Goal: Task Accomplishment & Management: Complete application form

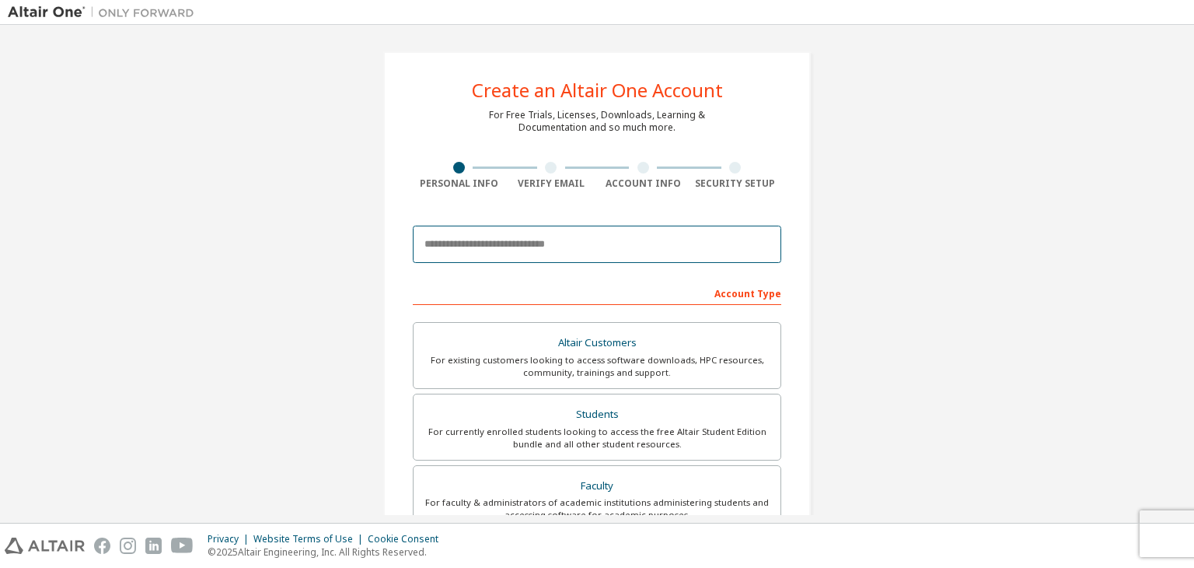
click at [547, 249] on input "email" at bounding box center [597, 244] width 369 height 37
click at [474, 250] on input "**********" at bounding box center [597, 244] width 369 height 37
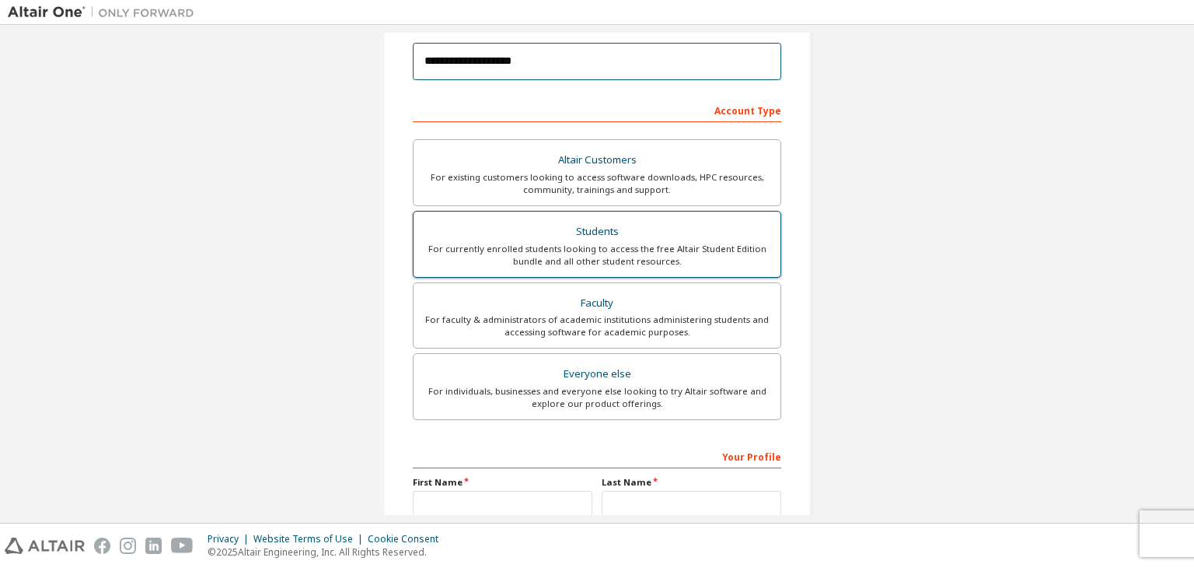
type input "**********"
click at [619, 247] on div "For currently enrolled students looking to access the free Altair Student Editi…" at bounding box center [597, 255] width 348 height 25
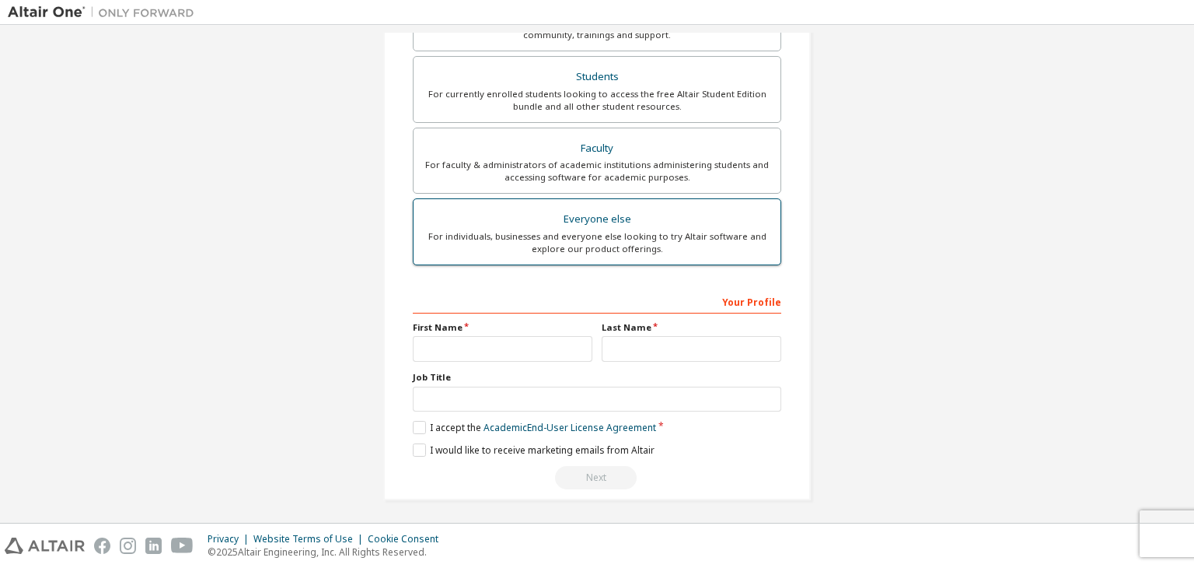
scroll to position [338, 0]
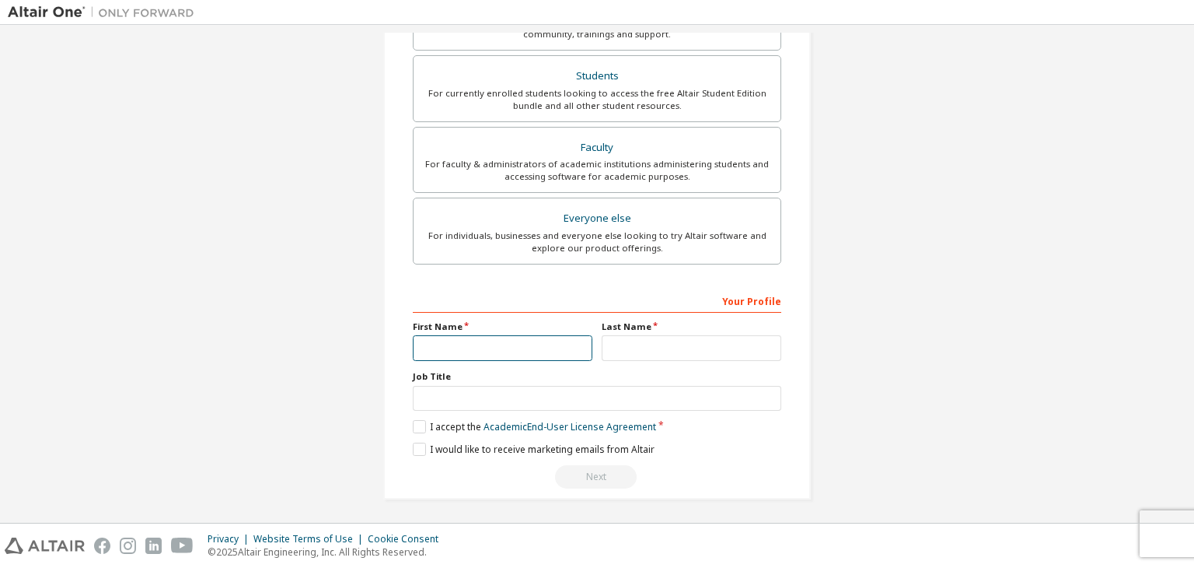
click at [500, 345] on input "text" at bounding box center [503, 348] width 180 height 26
type input "***"
click at [607, 345] on input "text" at bounding box center [692, 348] width 180 height 26
type input "**"
click at [538, 400] on input "text" at bounding box center [597, 399] width 369 height 26
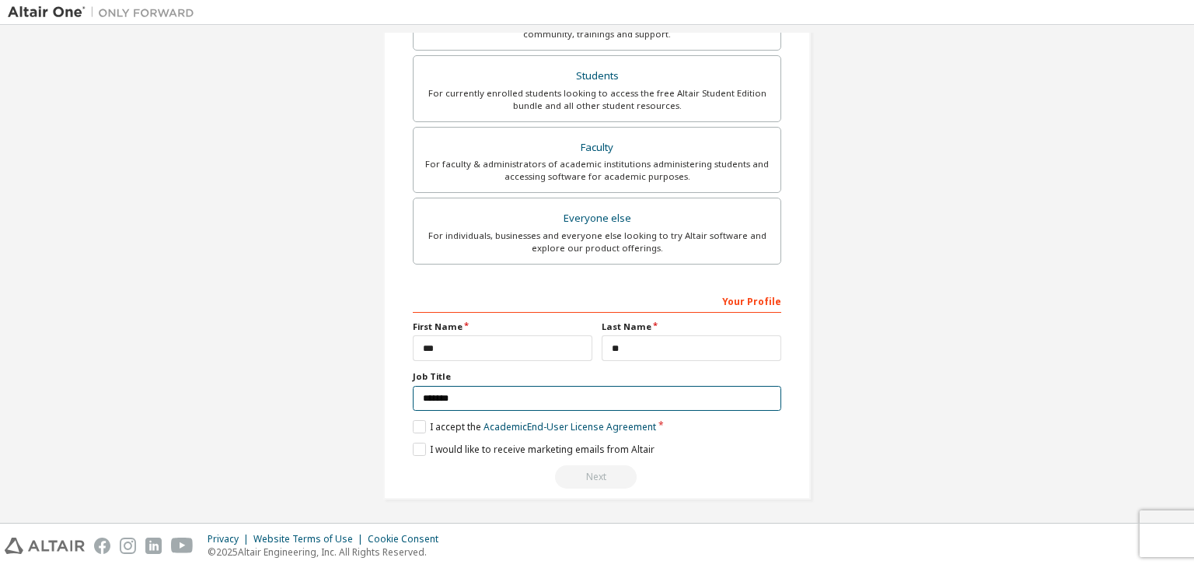
type input "*******"
click at [413, 420] on label "I accept the Academic End-User License Agreement" at bounding box center [534, 426] width 243 height 13
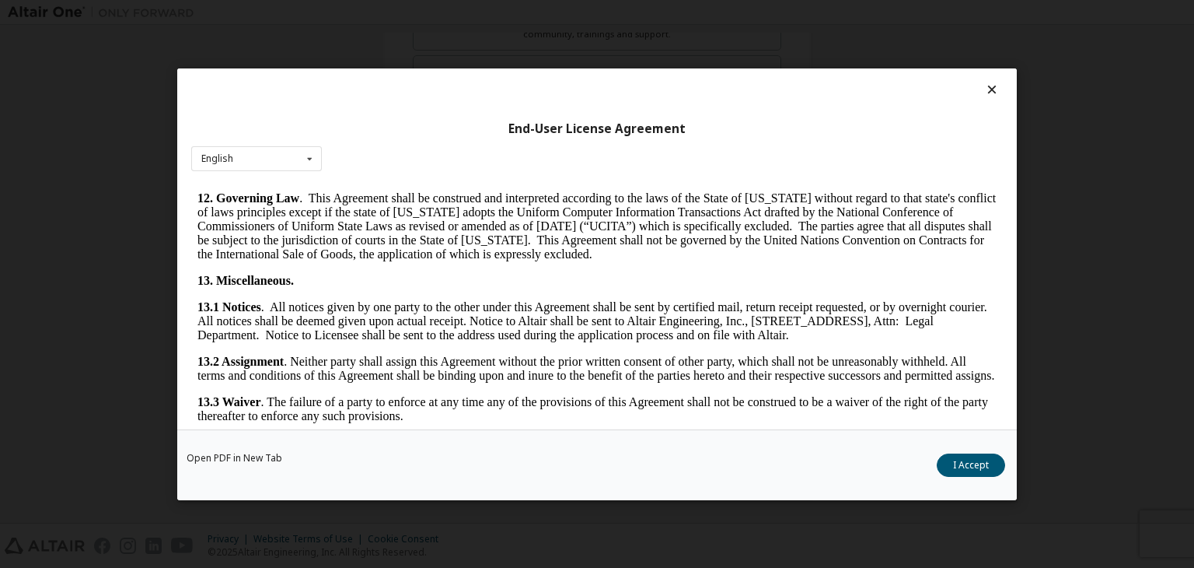
scroll to position [2598, 0]
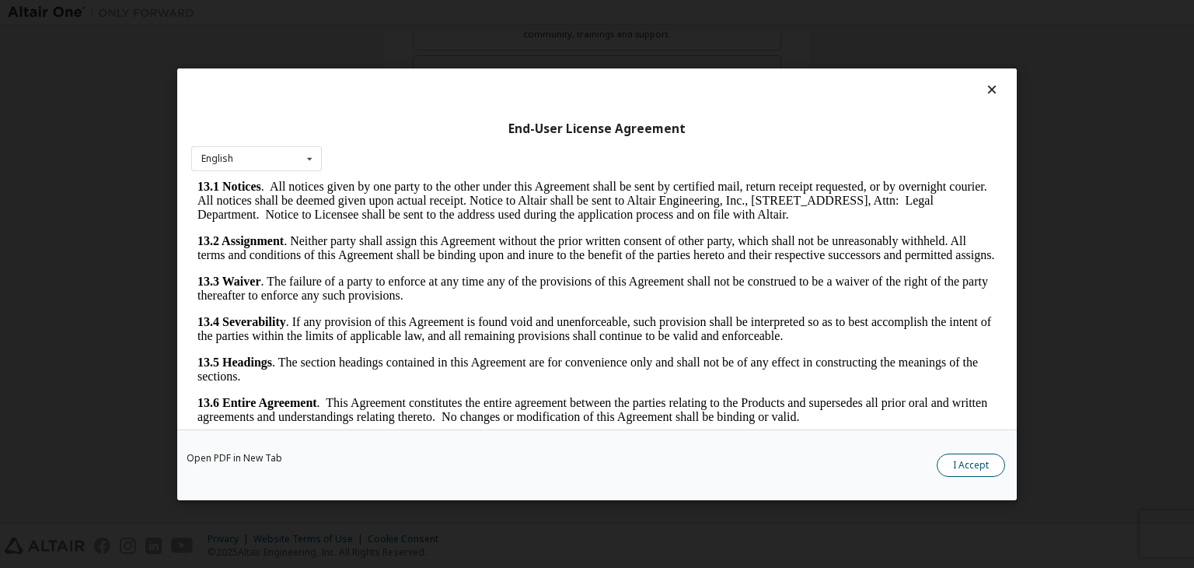
click at [970, 460] on button "I Accept" at bounding box center [971, 464] width 68 height 23
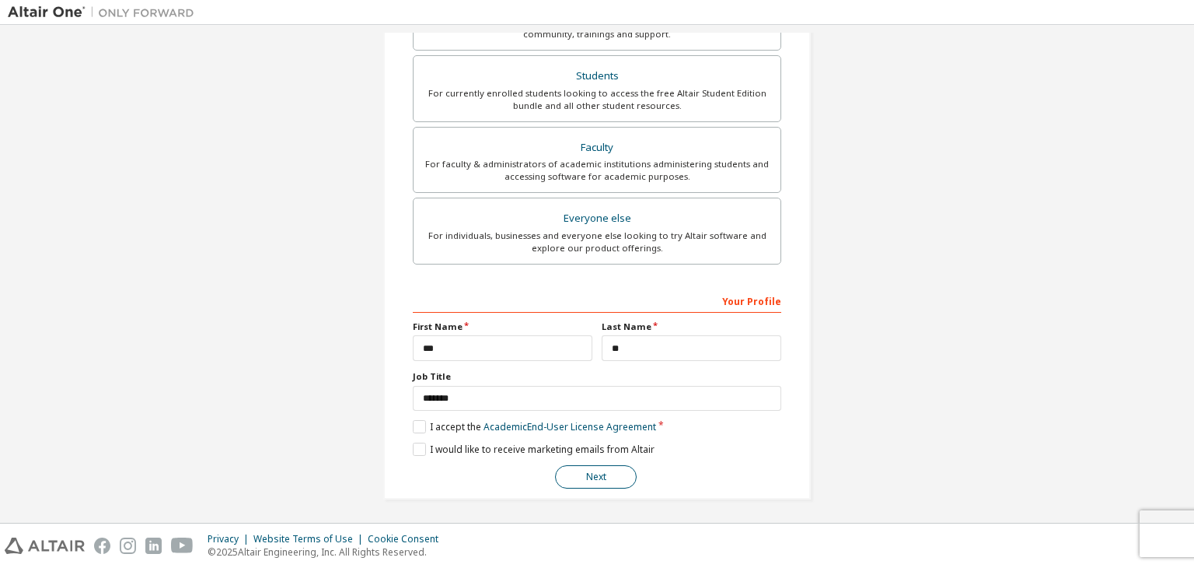
click at [593, 476] on button "Next" at bounding box center [596, 476] width 82 height 23
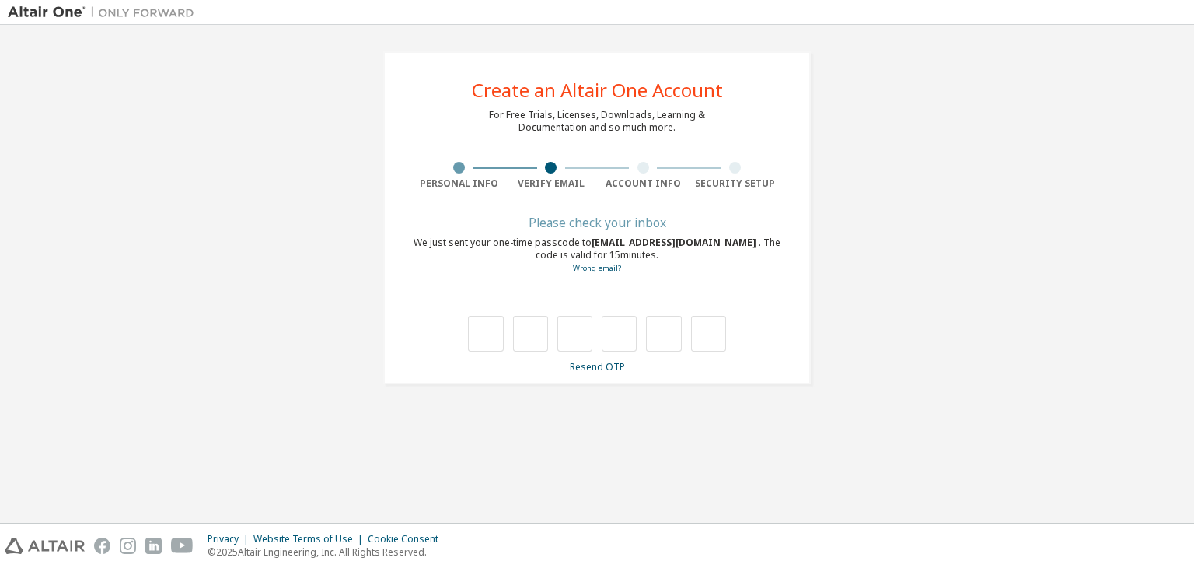
scroll to position [0, 0]
type input "*"
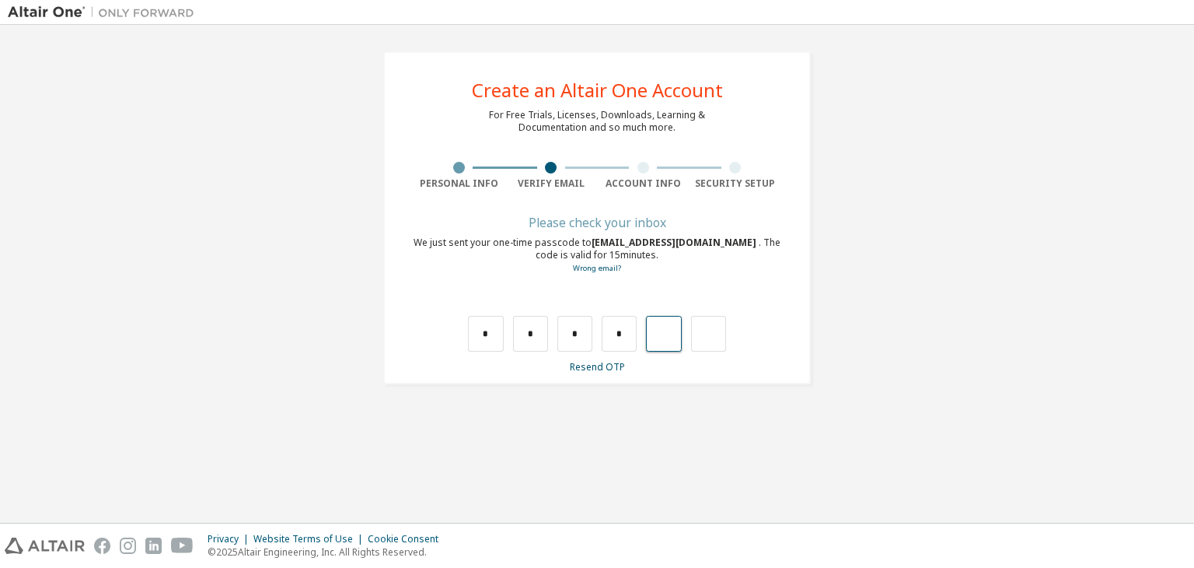
type input "*"
click at [484, 334] on input "text" at bounding box center [485, 334] width 35 height 36
type input "*"
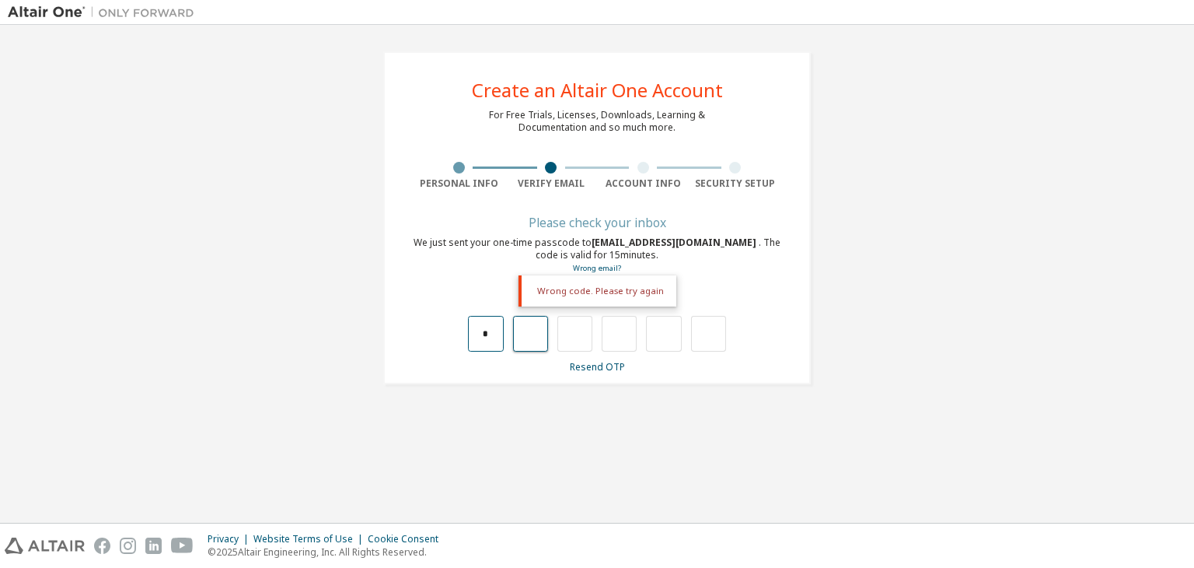
type input "*"
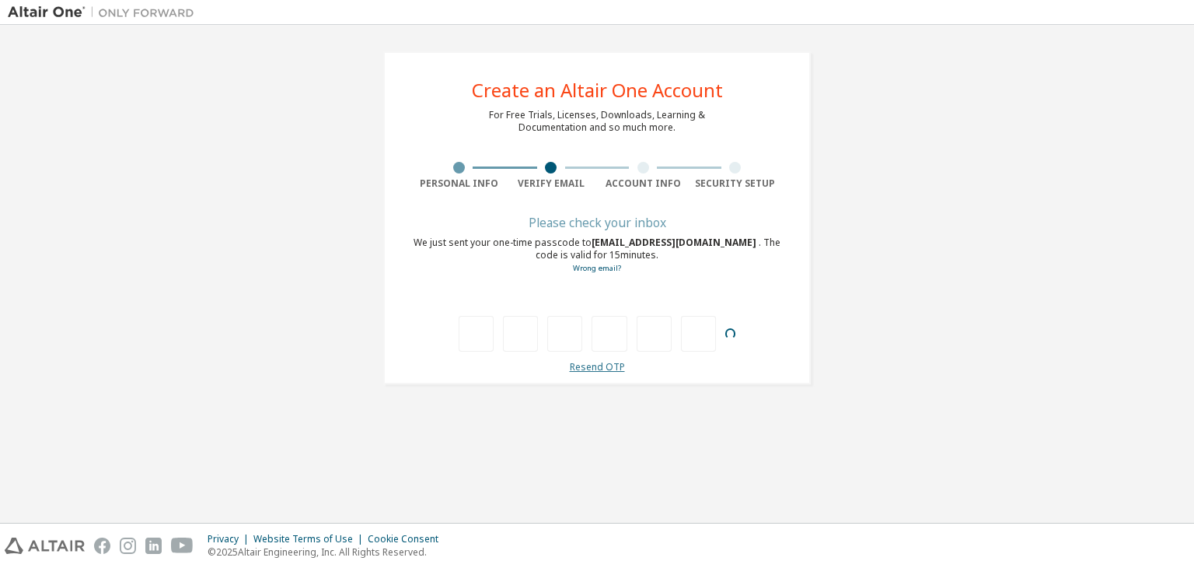
click at [607, 369] on link "Resend OTP" at bounding box center [597, 366] width 55 height 13
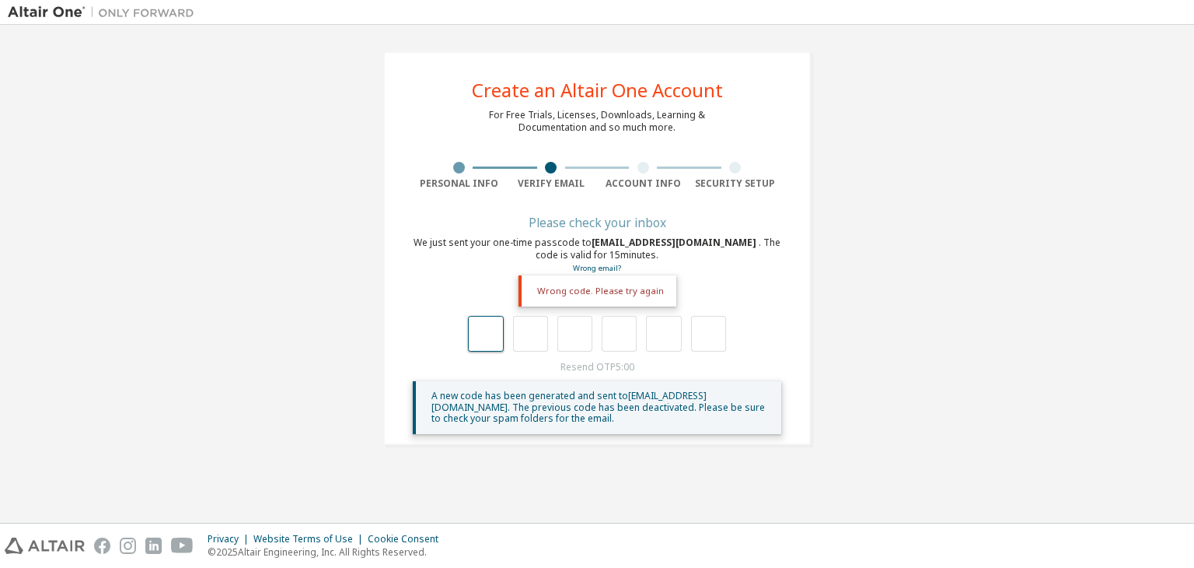
click at [468, 336] on input "text" at bounding box center [485, 334] width 35 height 36
type input "*"
click at [519, 349] on input "*" at bounding box center [530, 334] width 35 height 36
type input "*"
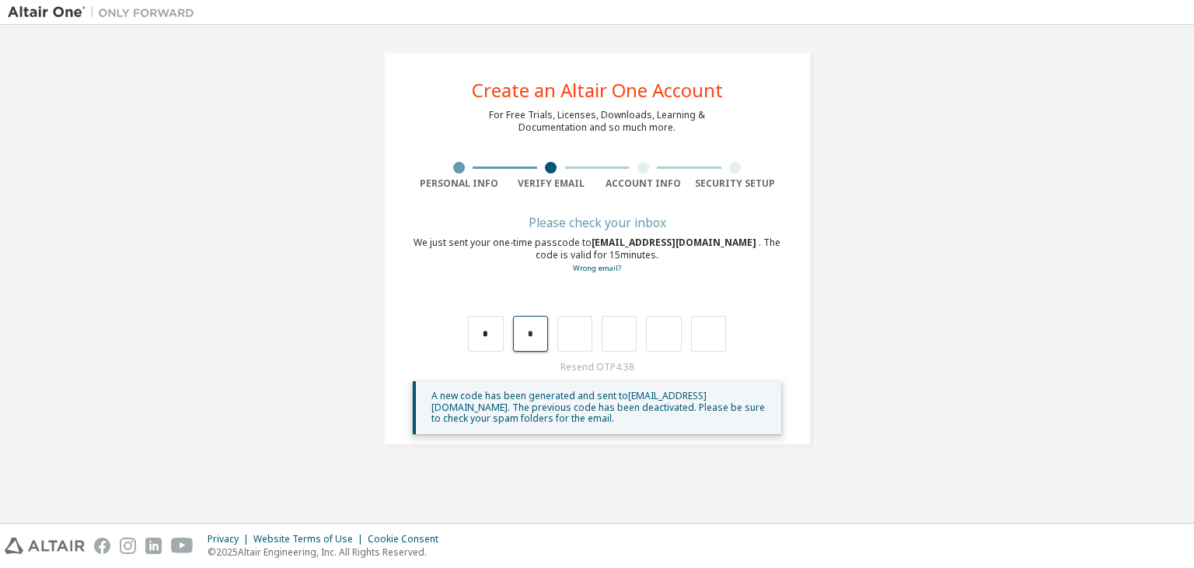
click at [535, 332] on input "*" at bounding box center [530, 334] width 35 height 36
type input "*"
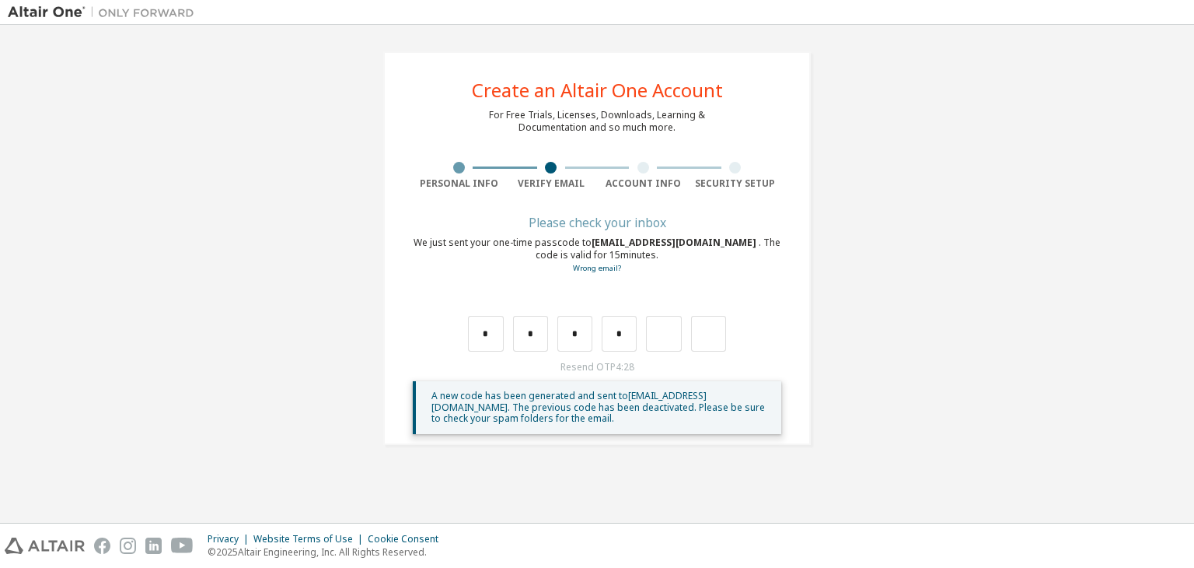
click at [599, 322] on div "* * * *" at bounding box center [597, 334] width 258 height 36
click at [609, 333] on input "*" at bounding box center [619, 334] width 35 height 36
type input "*"
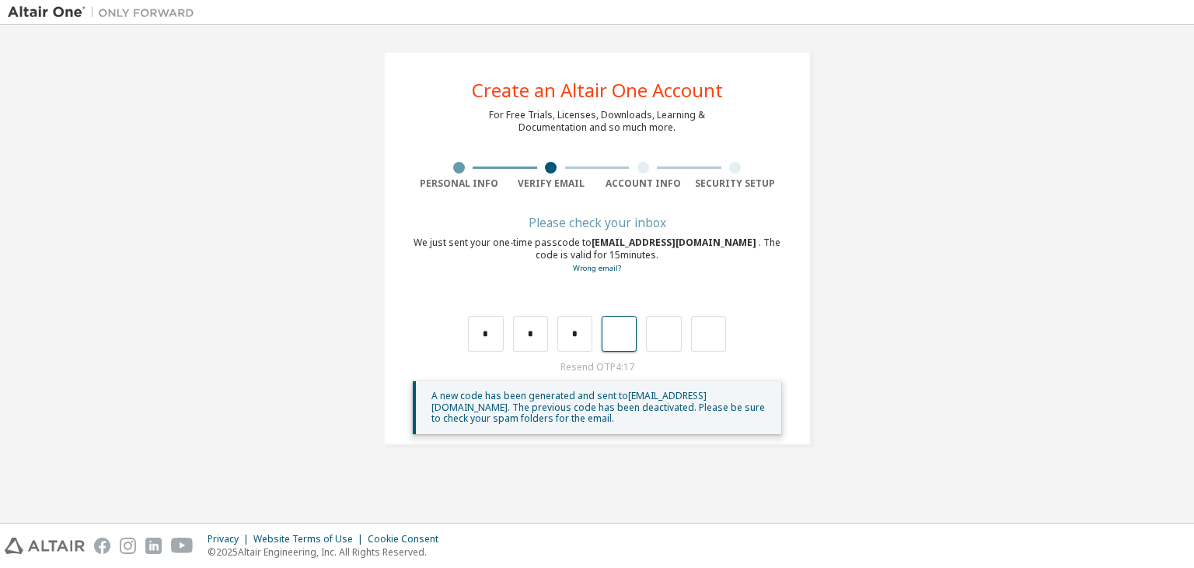
type input "*"
click at [523, 345] on input "text" at bounding box center [530, 334] width 35 height 36
click at [482, 339] on input "text" at bounding box center [485, 334] width 35 height 36
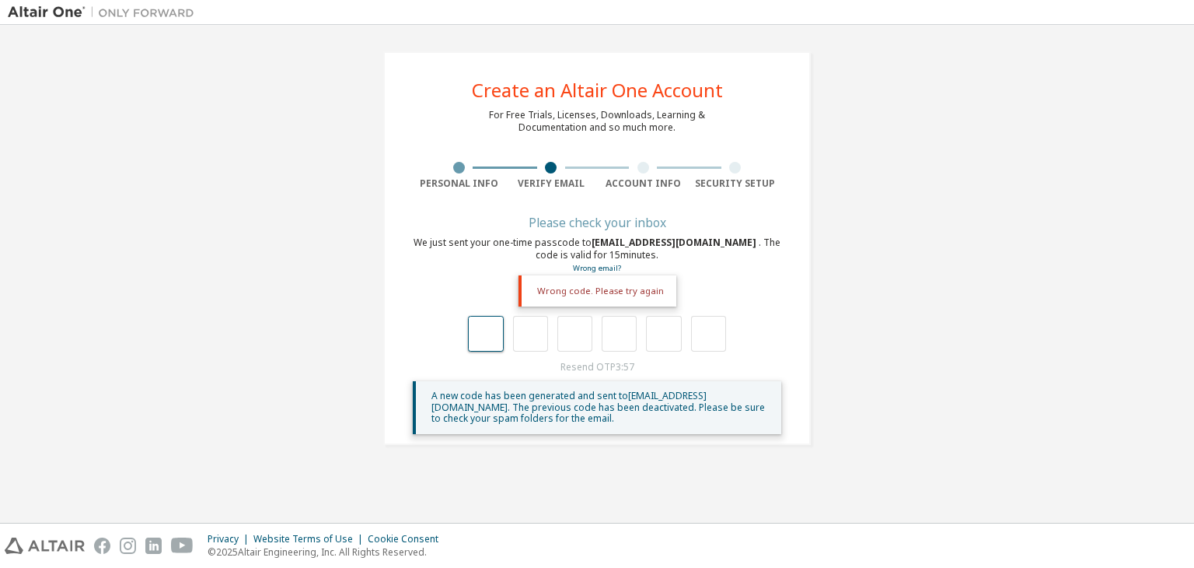
type input "*"
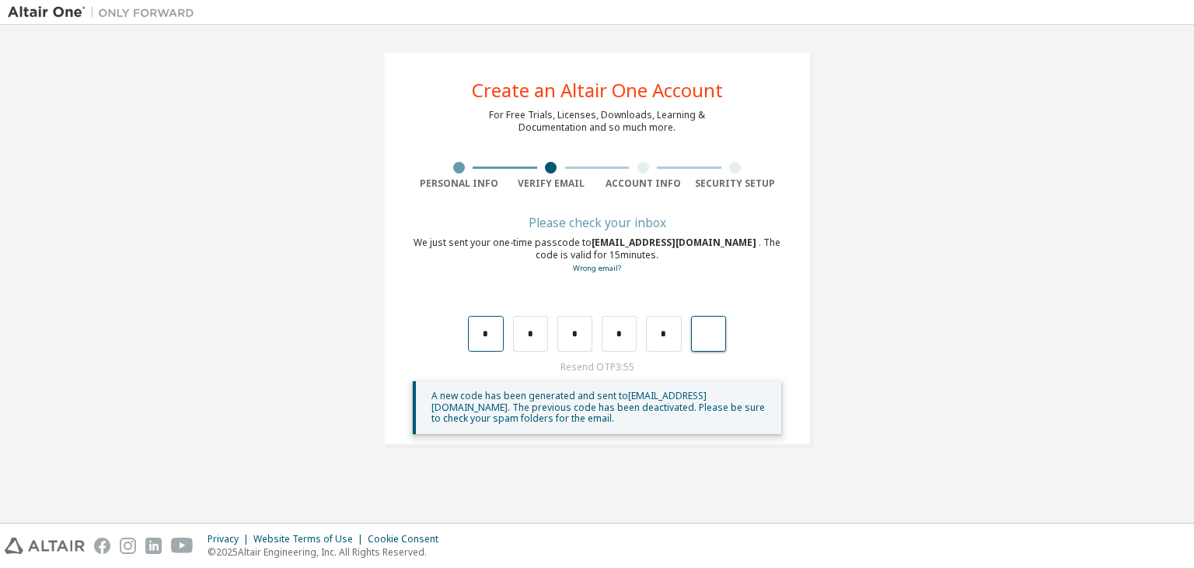
type input "*"
